Goal: Information Seeking & Learning: Learn about a topic

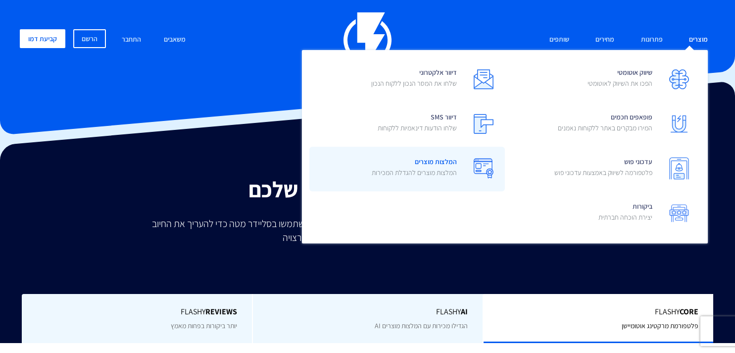
click at [433, 170] on p "המלצות מוצרים להגדלת המכירות" at bounding box center [414, 172] width 85 height 10
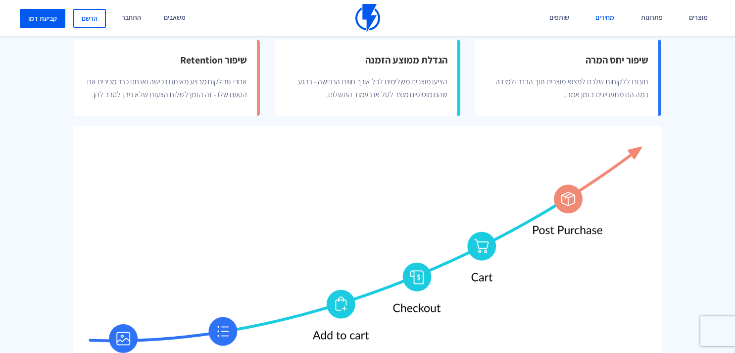
scroll to position [362, 0]
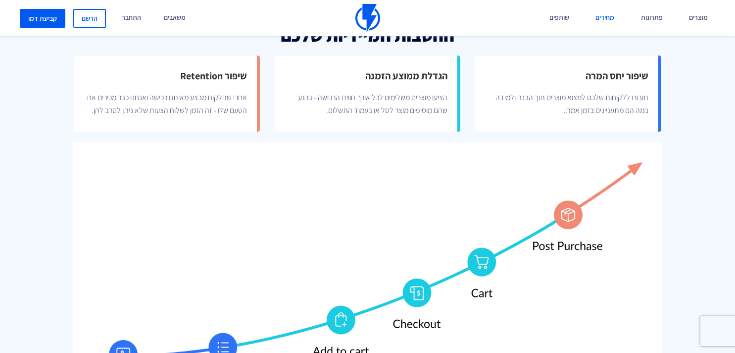
click at [605, 15] on link "מחירים" at bounding box center [605, 18] width 34 height 36
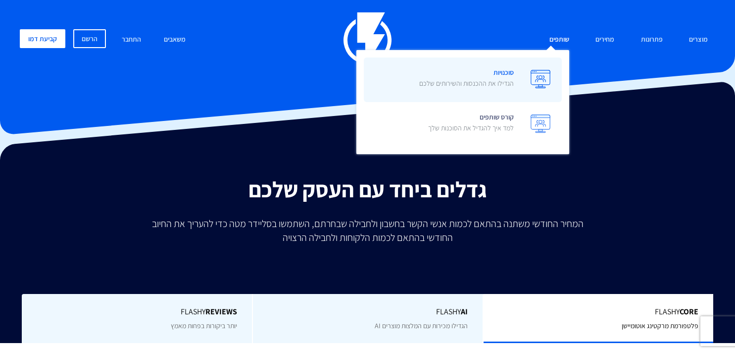
click at [478, 74] on span "סוכנויות הגדילו את ההכנסות והשירותים שלכם" at bounding box center [466, 79] width 95 height 28
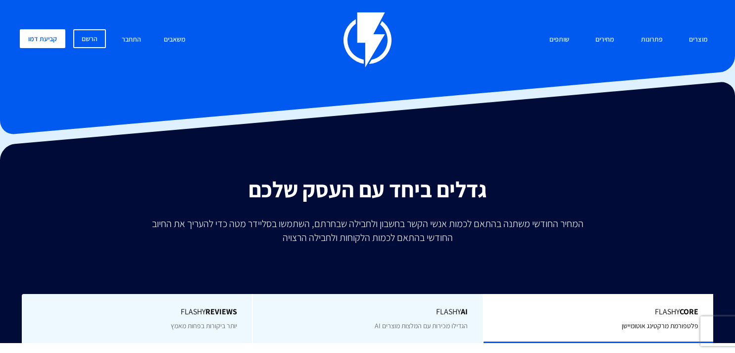
click at [399, 49] on div "מוצרים שיווק אוטומטי הפכו את השיווק לאוטומטי דיוור אלקטרוני שלחו את המסר הנכון …" at bounding box center [367, 39] width 711 height 55
click at [381, 46] on img at bounding box center [368, 39] width 48 height 55
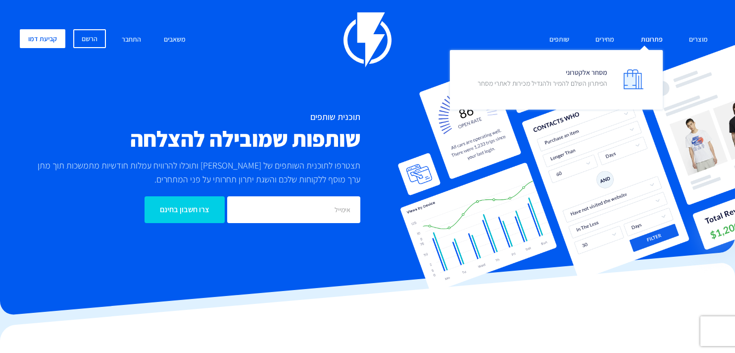
scroll to position [2, 0]
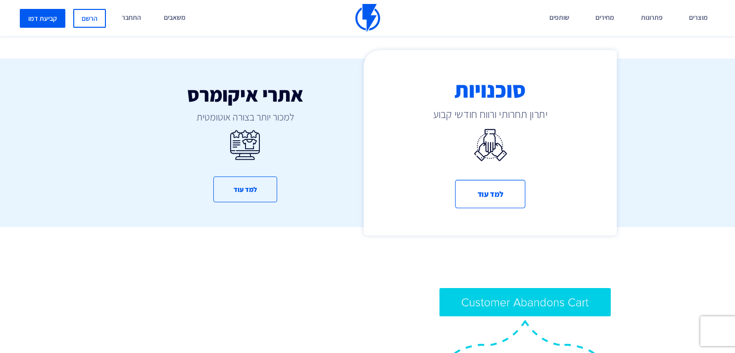
scroll to position [572, 0]
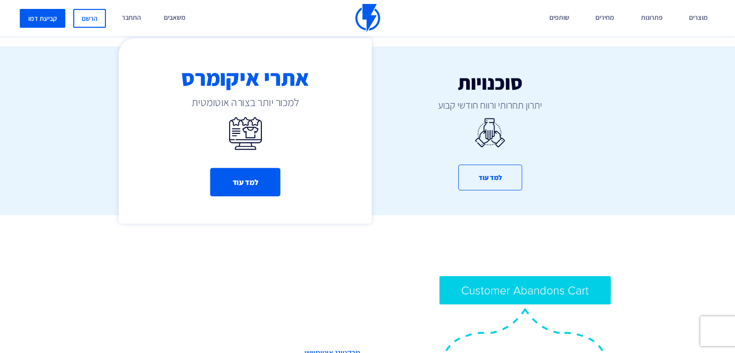
click at [261, 173] on button "למד עוד" at bounding box center [245, 182] width 70 height 28
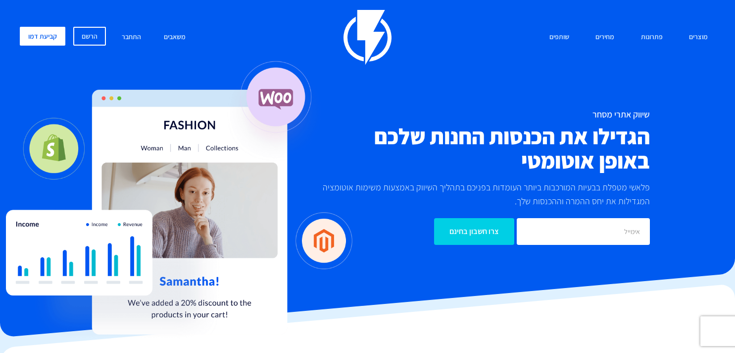
scroll to position [6, 0]
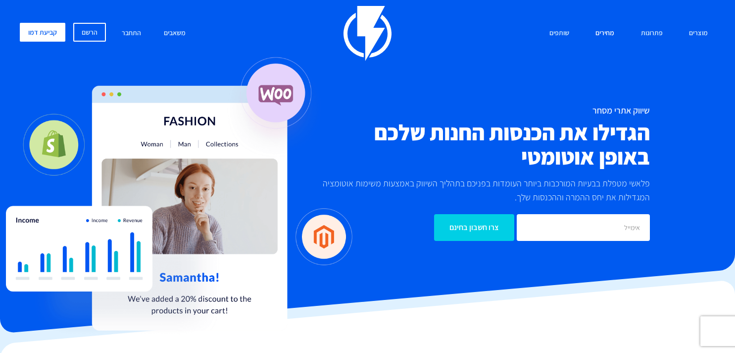
click at [608, 30] on link "מחירים" at bounding box center [605, 33] width 34 height 21
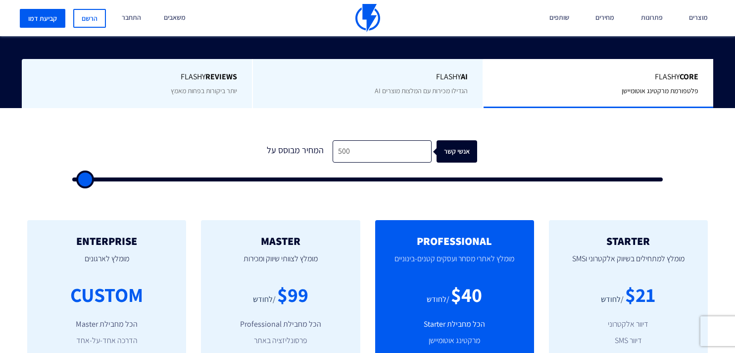
scroll to position [235, 0]
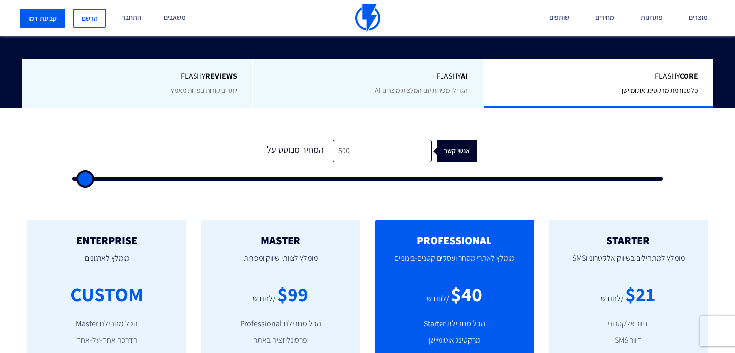
click at [562, 81] on span "Flashy Core" at bounding box center [599, 76] width 200 height 11
click at [408, 89] on span "הגדילו מכירות עם המלצות מוצרים AI" at bounding box center [421, 90] width 93 height 9
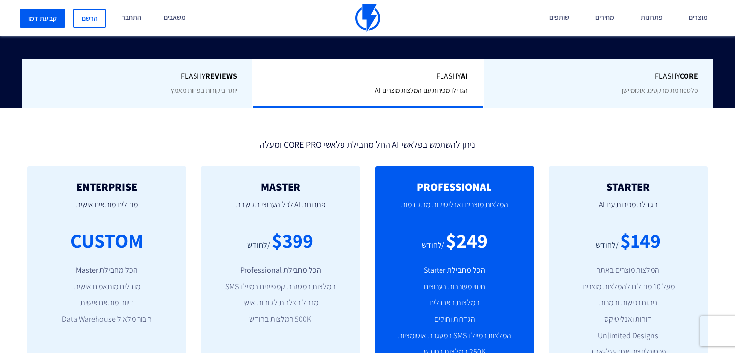
click at [572, 85] on div "Flashy Core פלטפורמת מרקטינג אוטומיישן" at bounding box center [598, 82] width 231 height 49
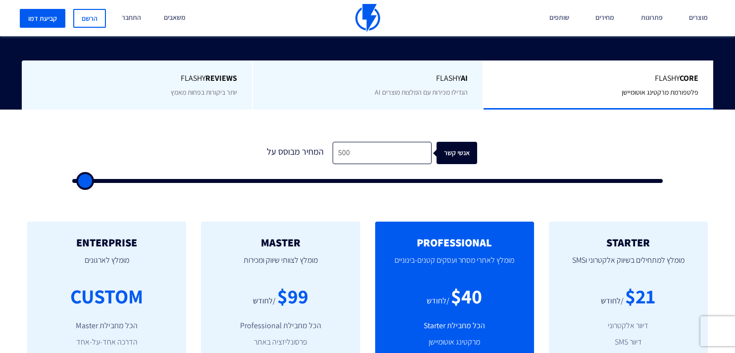
scroll to position [229, 0]
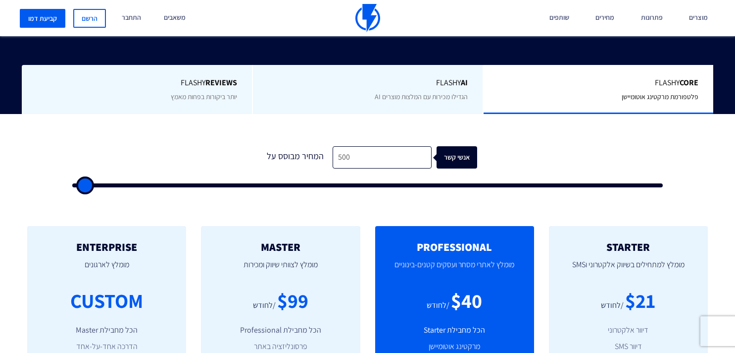
click at [370, 93] on div "Flashy AI הגדילו מכירות עם המלצות מוצרים AI" at bounding box center [367, 89] width 231 height 49
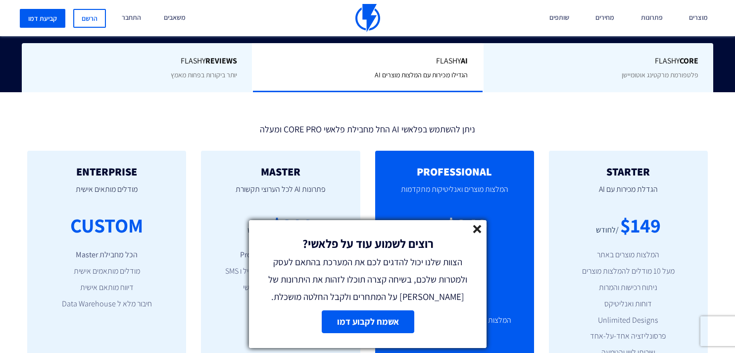
scroll to position [251, 0]
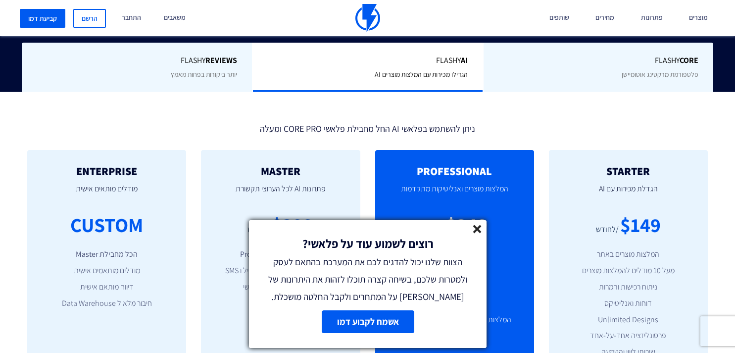
click at [478, 230] on line at bounding box center [477, 228] width 7 height 7
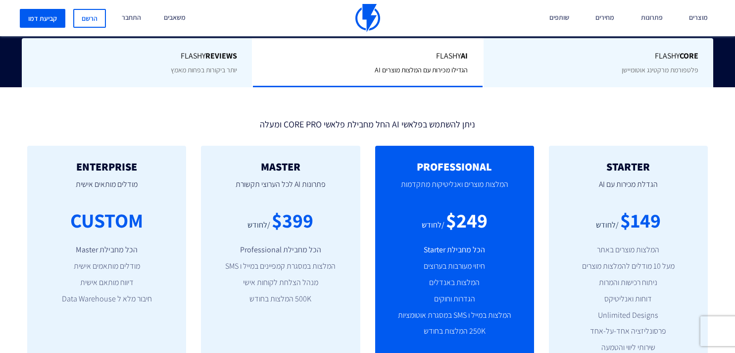
scroll to position [255, 0]
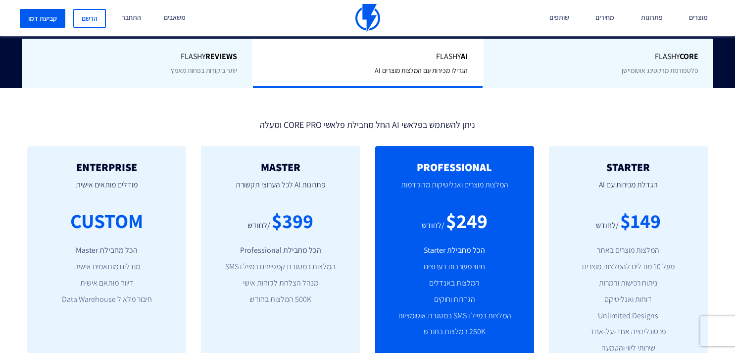
click at [197, 71] on span "יותר ביקורות בפחות מאמץ" at bounding box center [204, 70] width 66 height 9
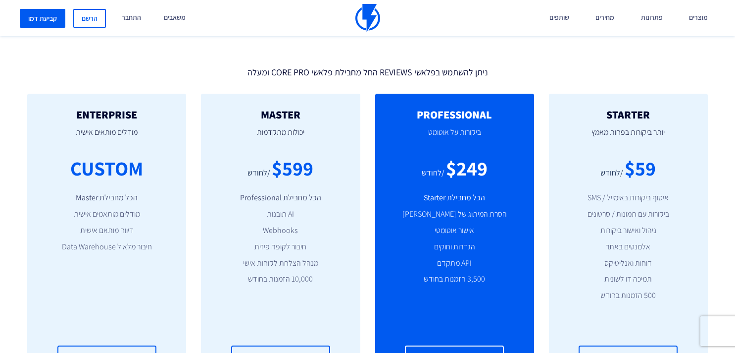
scroll to position [301, 0]
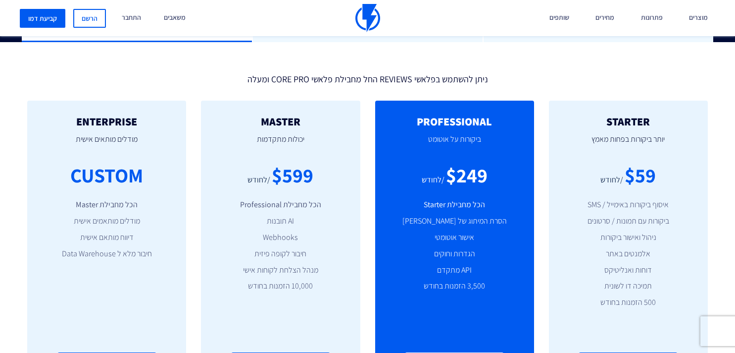
click at [629, 141] on p "יותר ביקורות בפחות מאמץ" at bounding box center [628, 144] width 129 height 34
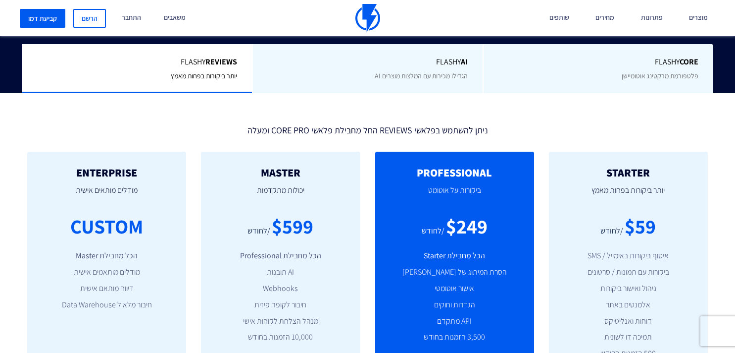
scroll to position [136, 0]
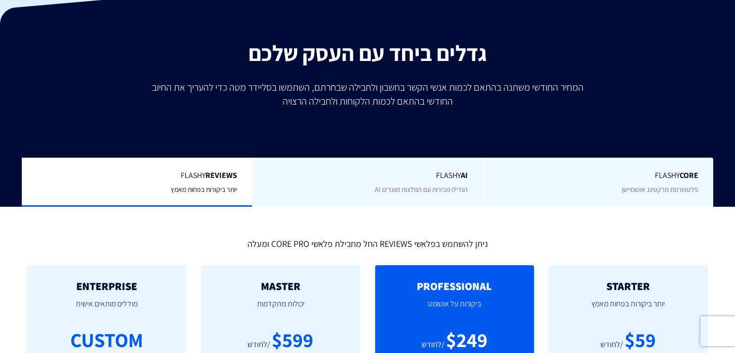
click at [391, 197] on div "Flashy AI הגדילו מכירות עם המלצות מוצרים AI" at bounding box center [367, 181] width 231 height 49
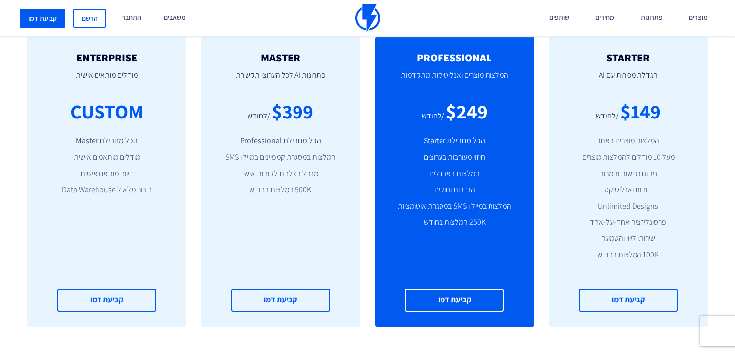
scroll to position [364, 0]
drag, startPoint x: 619, startPoint y: 254, endPoint x: 665, endPoint y: 257, distance: 46.6
click at [665, 257] on li "100K המלצות בחודש" at bounding box center [628, 255] width 129 height 11
click at [656, 256] on li "100K המלצות בחודש" at bounding box center [628, 255] width 129 height 11
drag, startPoint x: 591, startPoint y: 256, endPoint x: 663, endPoint y: 255, distance: 71.8
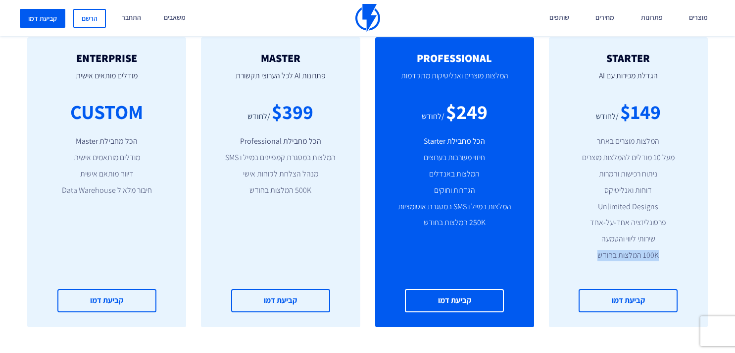
click at [663, 255] on li "100K המלצות בחודש" at bounding box center [628, 255] width 129 height 11
click at [655, 242] on li "שירותי ליווי והטמעה" at bounding box center [628, 238] width 129 height 11
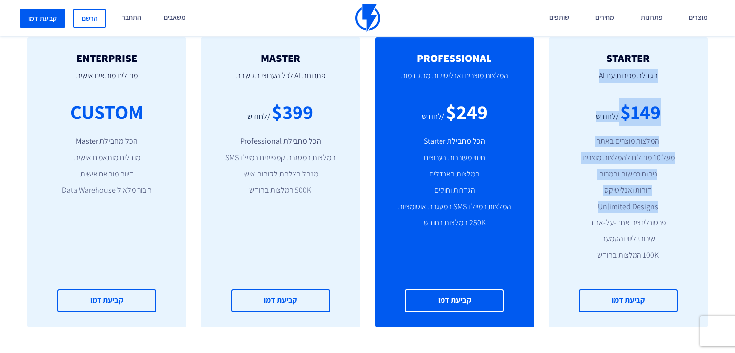
drag, startPoint x: 660, startPoint y: 67, endPoint x: 585, endPoint y: 214, distance: 165.2
click at [587, 215] on div "STARTER הגדלת מכירות עם AI $149 /לחודש המלצות מוצרים באתר מעל 10 מודלים להמלצות…" at bounding box center [628, 182] width 159 height 290
click at [627, 192] on li "דוחות ואנליטיקס" at bounding box center [628, 190] width 129 height 11
drag, startPoint x: 655, startPoint y: 75, endPoint x: 587, endPoint y: 193, distance: 136.0
click at [587, 193] on div "STARTER הגדלת מכירות עם AI $149 /לחודש המלצות מוצרים באתר מעל 10 מודלים להמלצות…" at bounding box center [628, 182] width 159 height 290
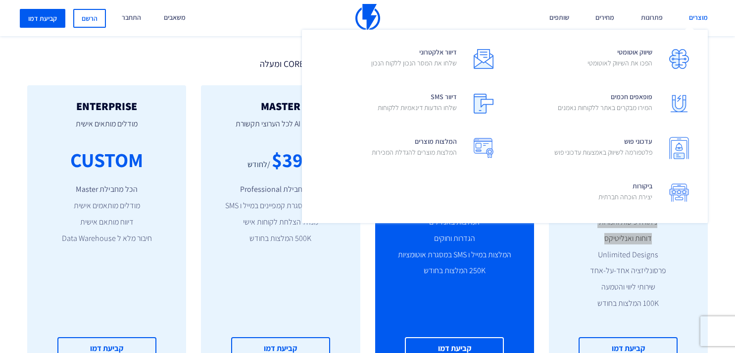
scroll to position [147, 0]
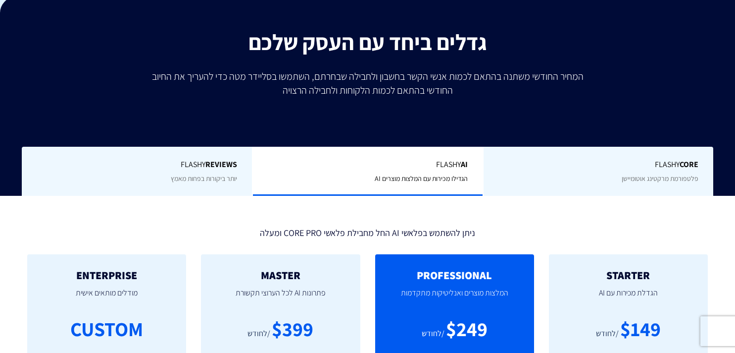
click at [189, 182] on span "יותר ביקורות בפחות מאמץ" at bounding box center [204, 178] width 66 height 9
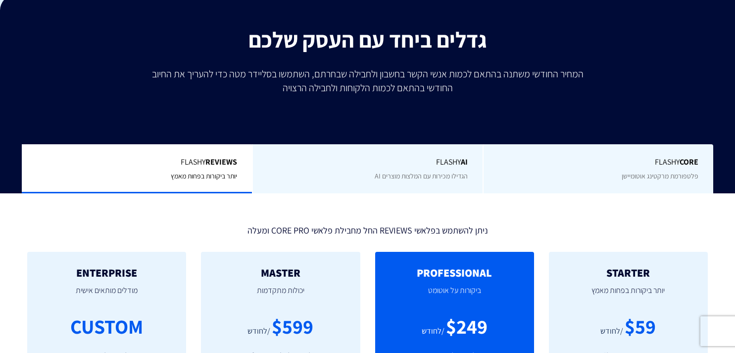
scroll to position [222, 0]
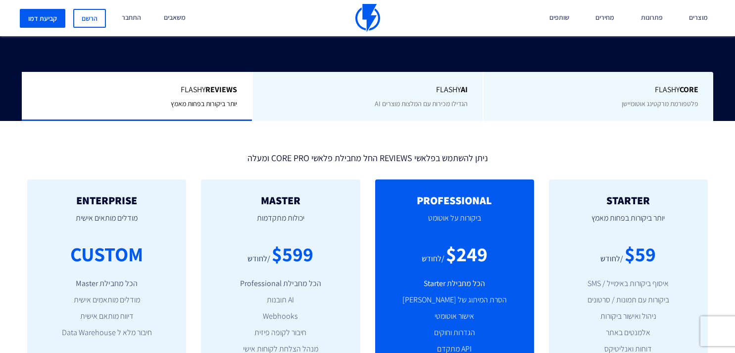
click at [655, 92] on span "Flashy Core" at bounding box center [599, 89] width 200 height 11
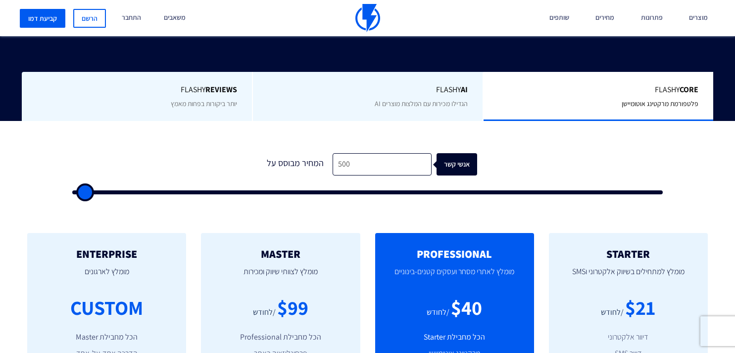
click at [234, 99] on div "Flashy REVIEWS יותר ביקורות בפחות מאמץ" at bounding box center [137, 96] width 230 height 49
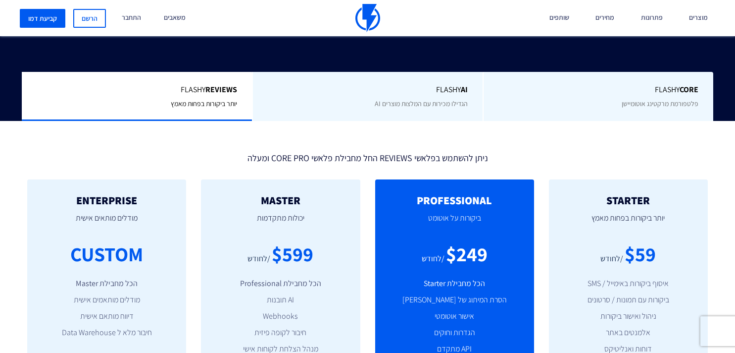
click at [614, 97] on div "Flashy Core פלטפורמת מרקטינג אוטומיישן" at bounding box center [598, 96] width 231 height 49
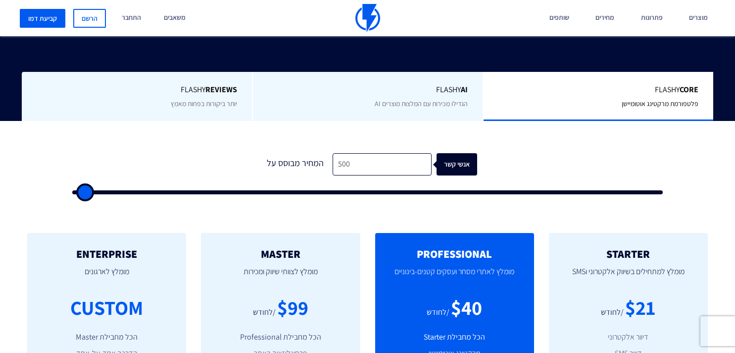
click at [435, 108] on span "הגדילו מכירות עם המלצות מוצרים AI" at bounding box center [421, 103] width 93 height 9
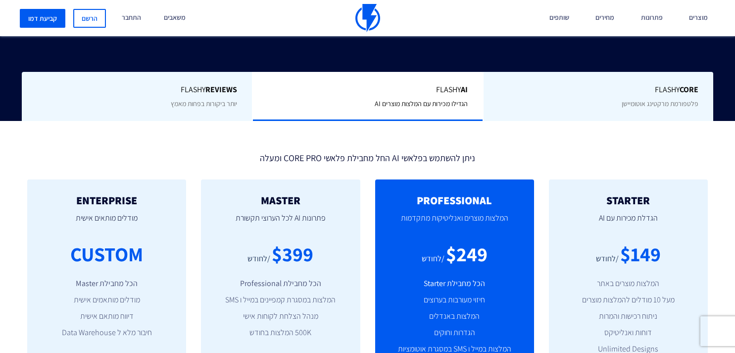
click at [638, 87] on span "Flashy Core" at bounding box center [599, 89] width 200 height 11
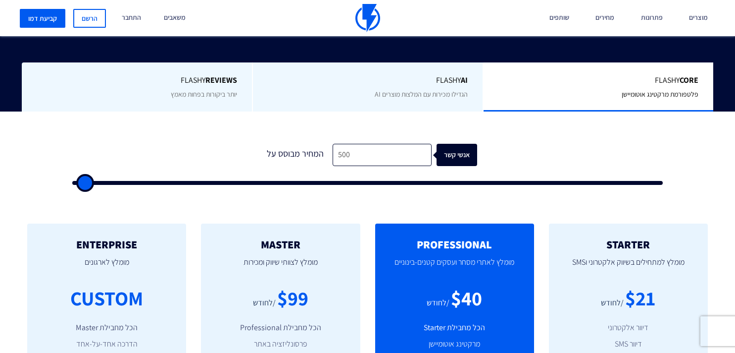
scroll to position [233, 0]
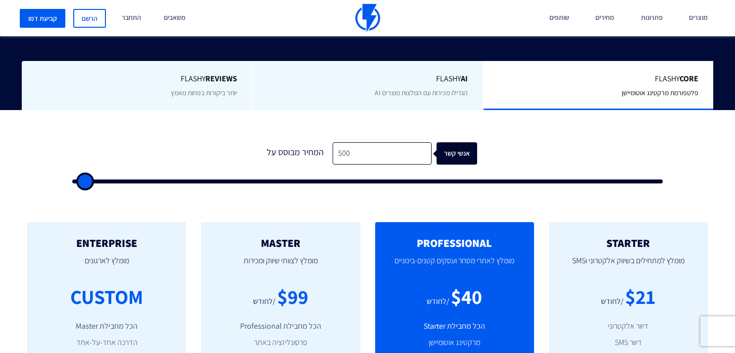
click at [361, 102] on div "Flashy AI הגדילו מכירות עם המלצות מוצרים AI" at bounding box center [367, 85] width 231 height 49
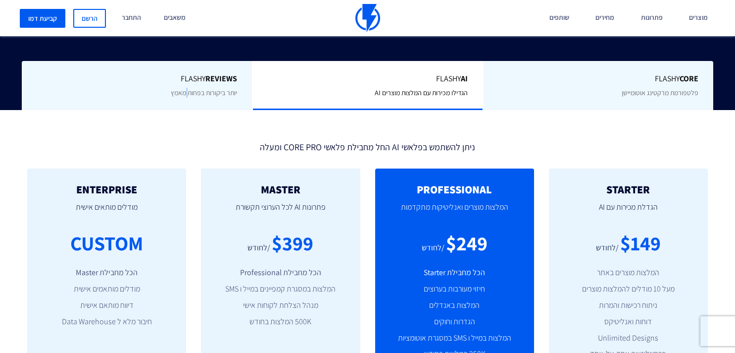
drag, startPoint x: 186, startPoint y: 95, endPoint x: 223, endPoint y: 94, distance: 37.2
click at [186, 95] on span "יותר ביקורות בפחות מאמץ" at bounding box center [204, 92] width 66 height 9
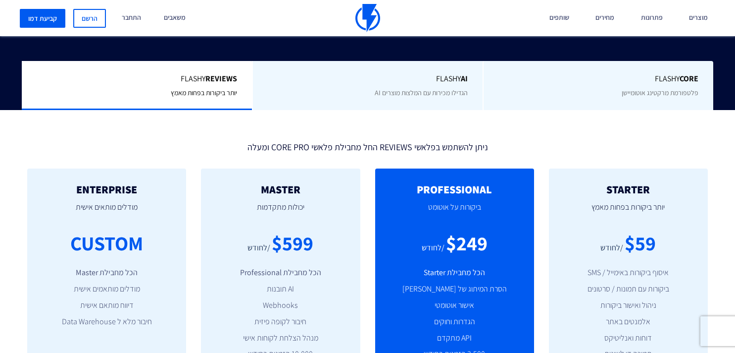
click at [351, 89] on div "Flashy AI הגדילו מכירות עם המלצות מוצרים AI" at bounding box center [367, 85] width 231 height 49
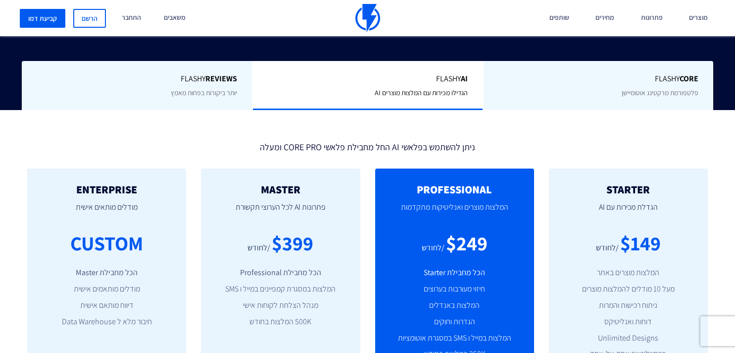
click at [216, 93] on span "יותר ביקורות בפחות מאמץ" at bounding box center [204, 92] width 66 height 9
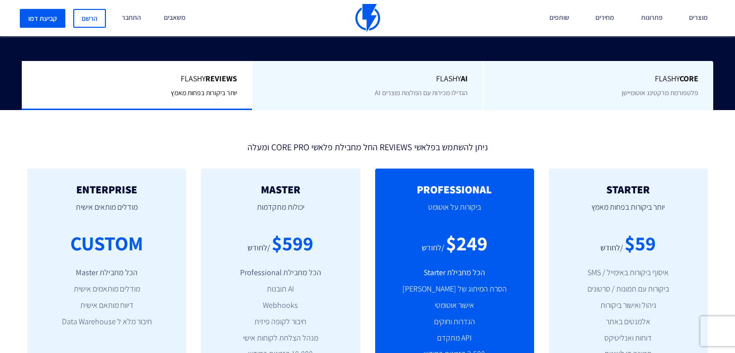
click at [357, 88] on div "Flashy AI הגדילו מכירות עם המלצות מוצרים AI" at bounding box center [367, 85] width 231 height 49
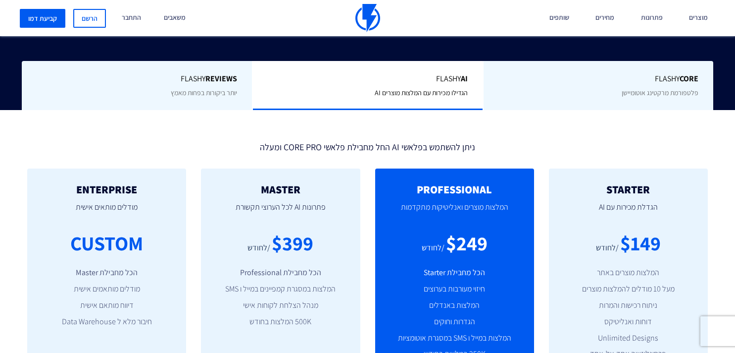
drag, startPoint x: 216, startPoint y: 91, endPoint x: 281, endPoint y: 91, distance: 64.9
click at [216, 91] on span "יותר ביקורות בפחות מאמץ" at bounding box center [204, 92] width 66 height 9
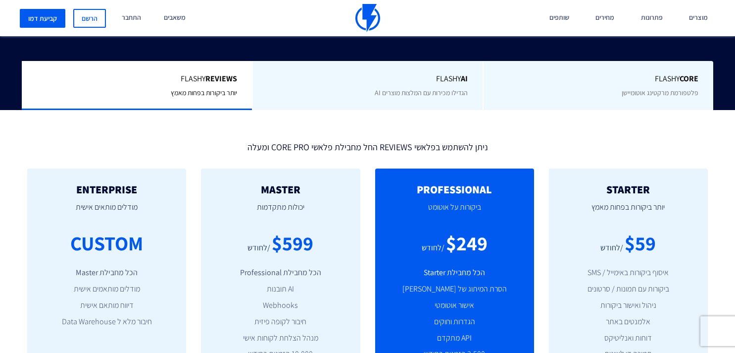
click at [334, 92] on div "Flashy AI הגדילו מכירות עם המלצות מוצרים AI" at bounding box center [367, 85] width 231 height 49
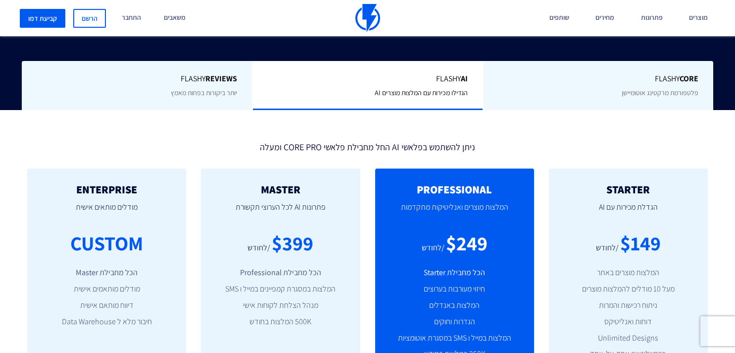
click at [227, 92] on span "יותר ביקורות בפחות מאמץ" at bounding box center [204, 92] width 66 height 9
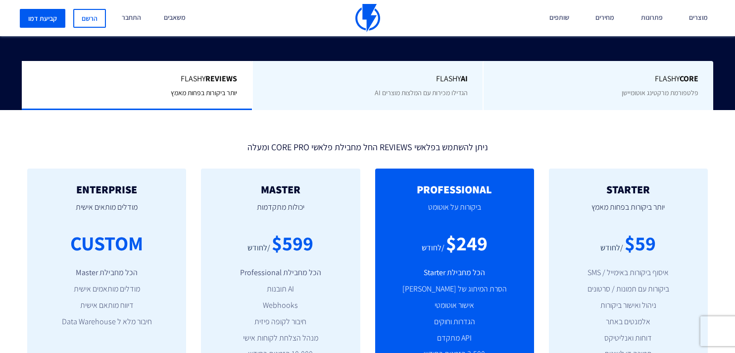
click at [312, 91] on div "Flashy AI הגדילו מכירות עם המלצות מוצרים AI" at bounding box center [367, 85] width 231 height 49
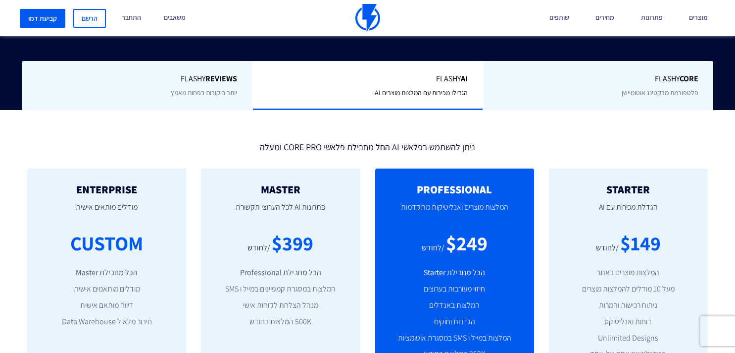
click at [193, 95] on span "יותר ביקורות בפחות מאמץ" at bounding box center [204, 92] width 66 height 9
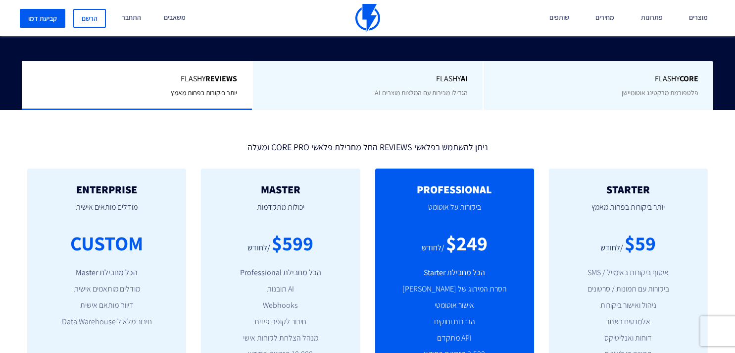
click at [316, 95] on div "Flashy AI הגדילו מכירות עם המלצות מוצרים AI" at bounding box center [367, 85] width 231 height 49
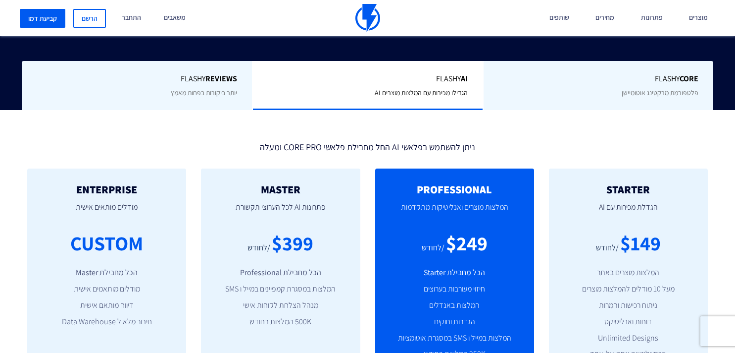
click at [186, 96] on span "יותר ביקורות בפחות מאמץ" at bounding box center [204, 92] width 66 height 9
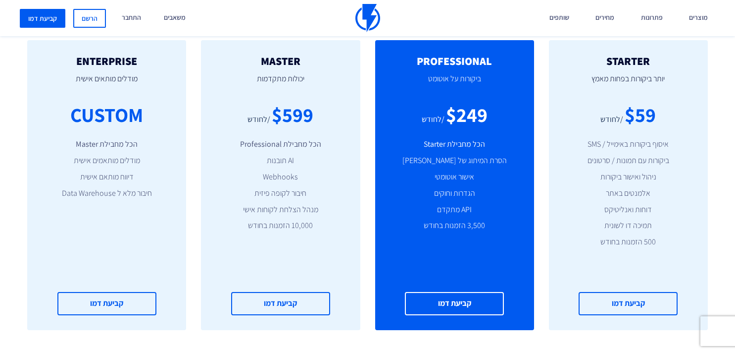
scroll to position [364, 0]
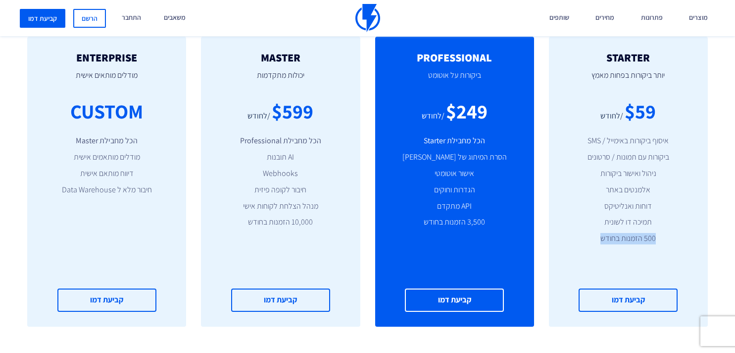
drag, startPoint x: 658, startPoint y: 239, endPoint x: 564, endPoint y: 239, distance: 93.6
click at [564, 239] on li "500 הזמנות בחודש" at bounding box center [628, 238] width 129 height 11
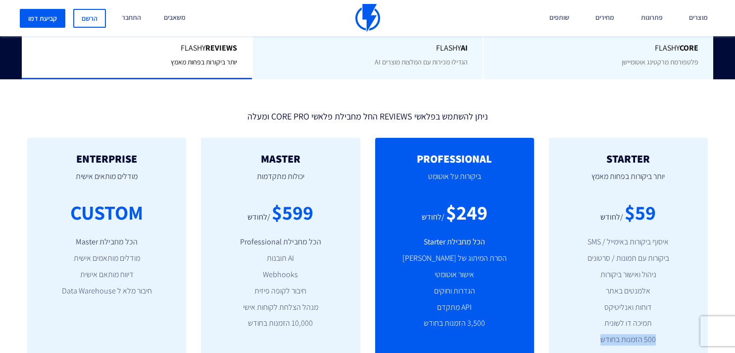
scroll to position [285, 0]
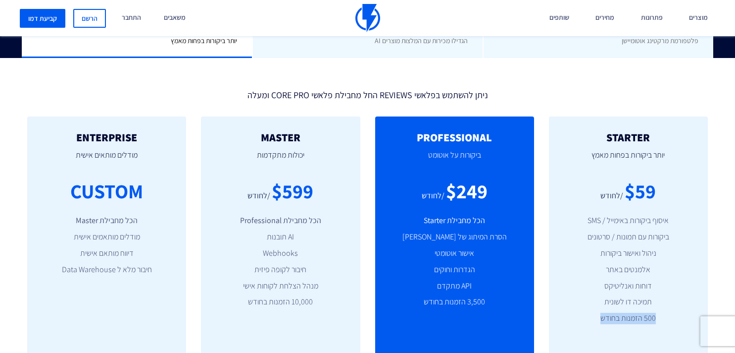
click at [653, 310] on ul "איסוף ביקורות באימייל / SMS ביקורות עם תמונות / סרטונים ניהול ואישור ביקורות אל…" at bounding box center [628, 269] width 129 height 109
drag, startPoint x: 663, startPoint y: 320, endPoint x: 590, endPoint y: 317, distance: 72.9
click at [589, 317] on li "500 הזמנות בחודש" at bounding box center [628, 317] width 129 height 11
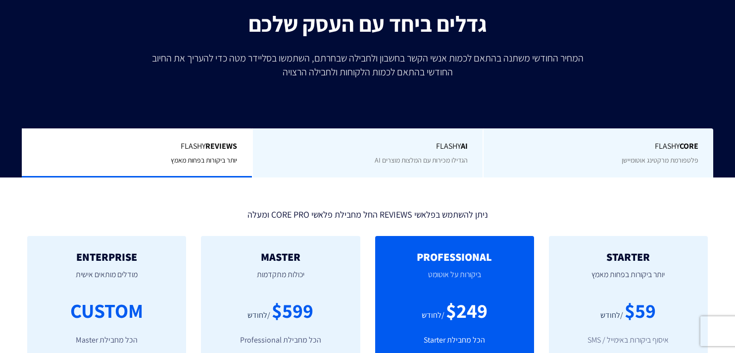
scroll to position [179, 0]
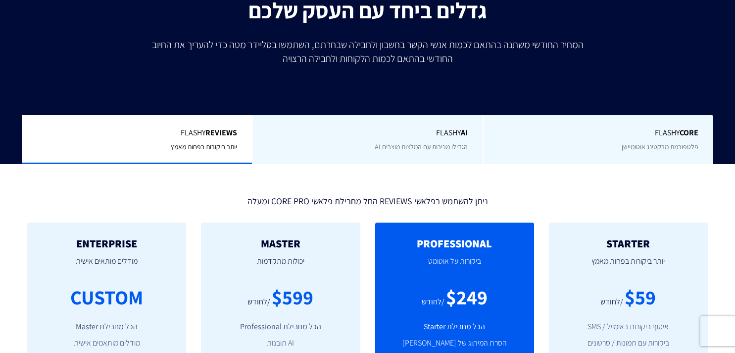
click at [432, 139] on div "Flashy AI הגדילו מכירות עם המלצות מוצרים AI" at bounding box center [367, 139] width 231 height 49
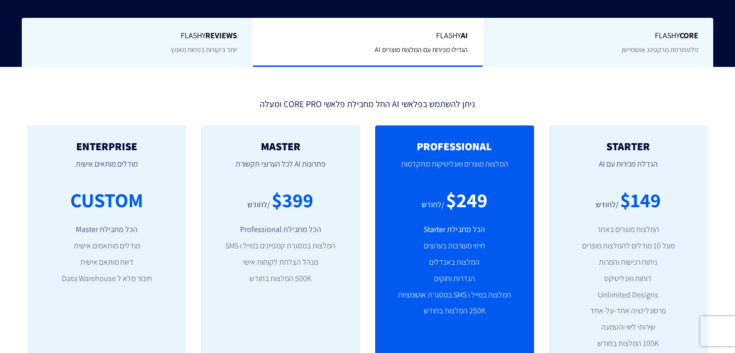
scroll to position [153, 0]
